Goal: Navigation & Orientation: Find specific page/section

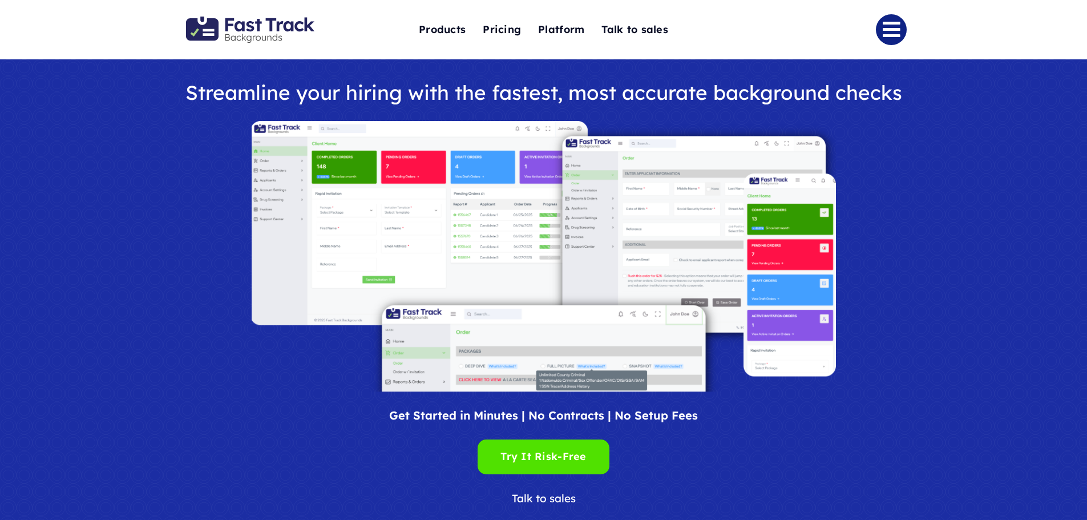
click at [889, 31] on link "Link to #" at bounding box center [890, 29] width 31 height 31
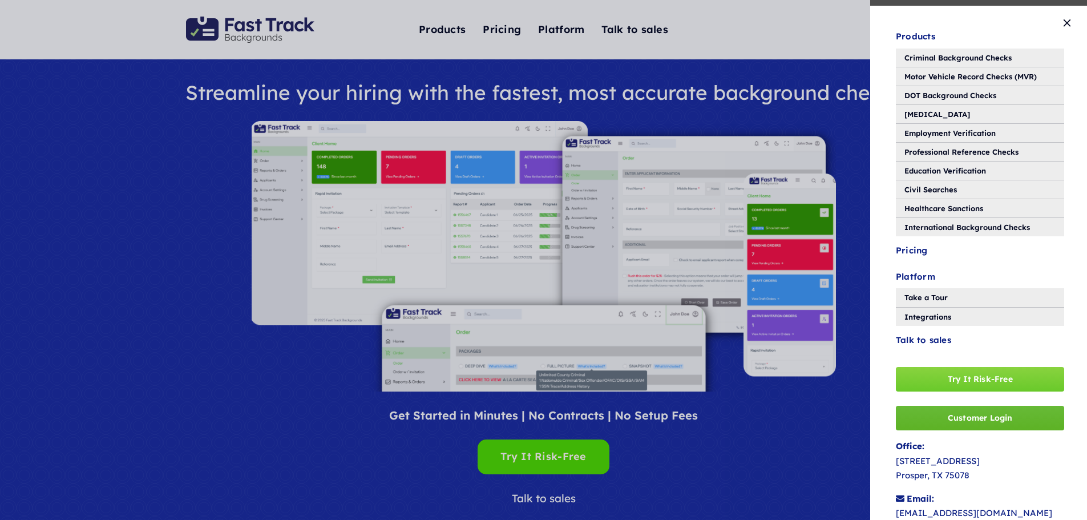
click at [956, 421] on span "Customer Login" at bounding box center [979, 418] width 65 height 10
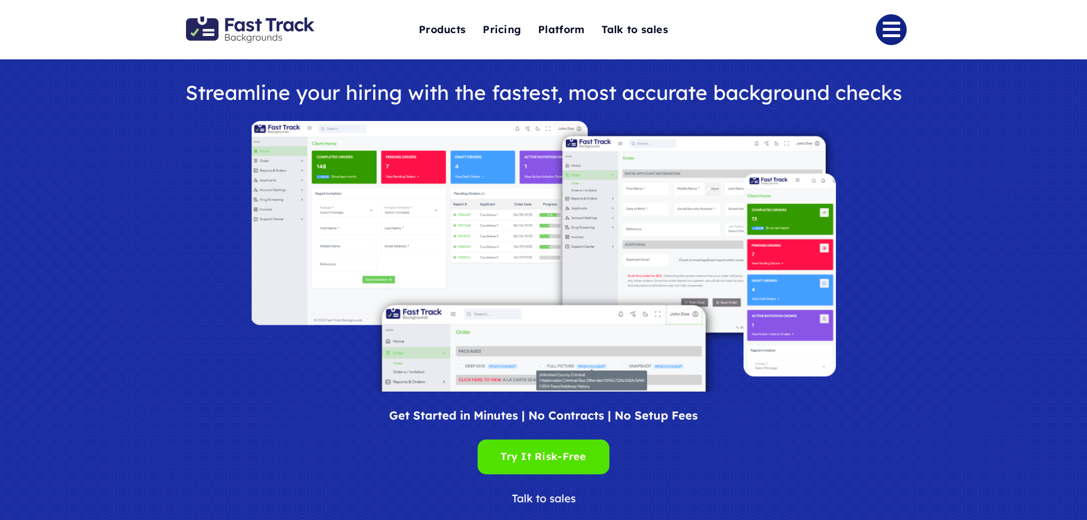
click at [885, 31] on link "Link to #" at bounding box center [890, 29] width 31 height 31
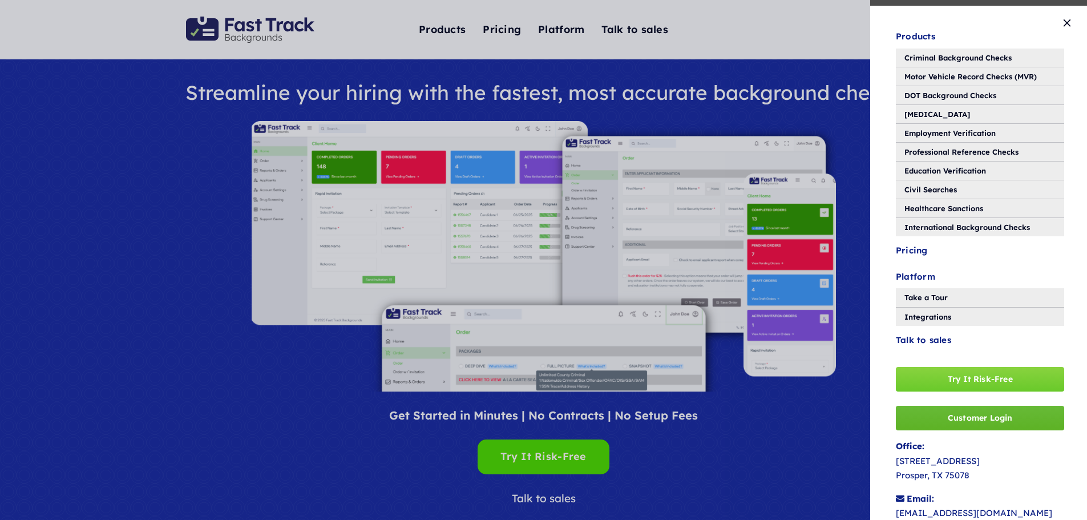
click at [941, 416] on link "Customer Login" at bounding box center [979, 418] width 168 height 25
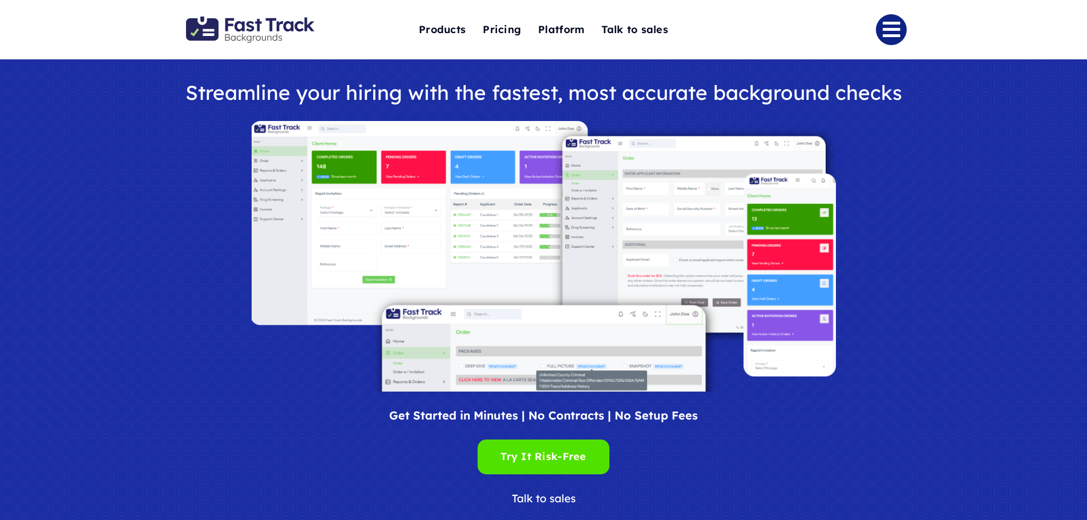
click at [891, 31] on link "Link to #" at bounding box center [890, 29] width 31 height 31
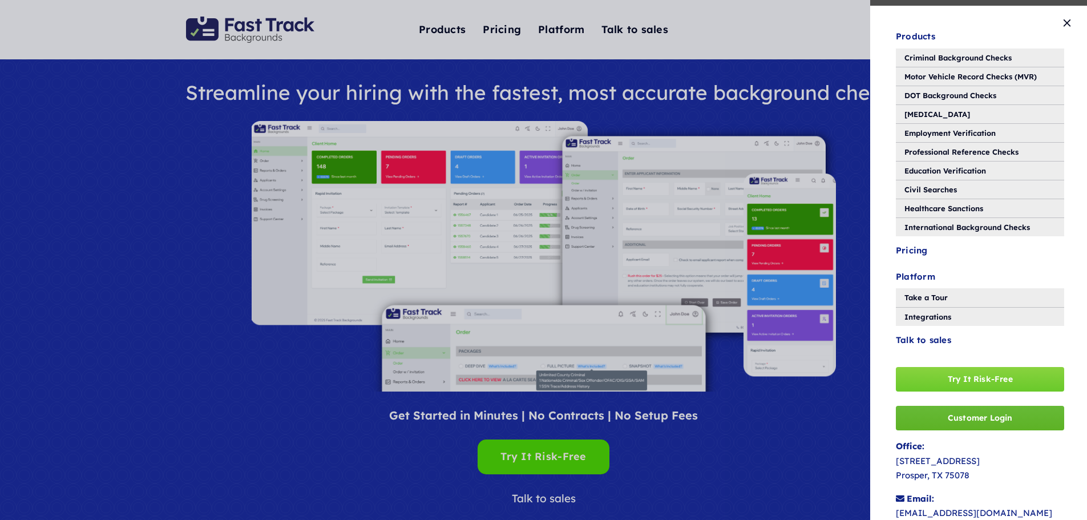
click at [954, 417] on span "Customer Login" at bounding box center [979, 418] width 65 height 10
